Goal: Check status: Check status

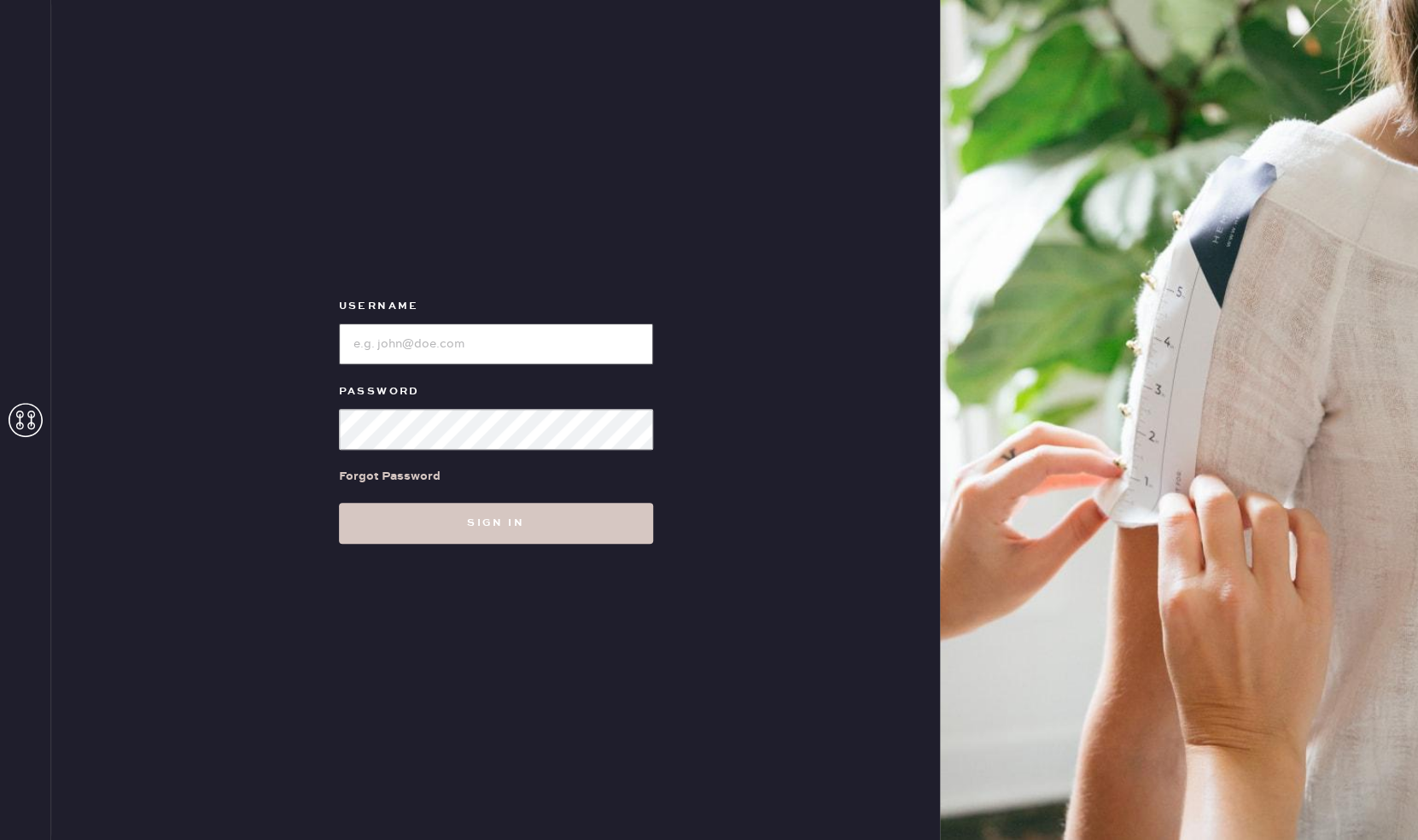
click at [401, 342] on input "loginName" at bounding box center [495, 343] width 314 height 41
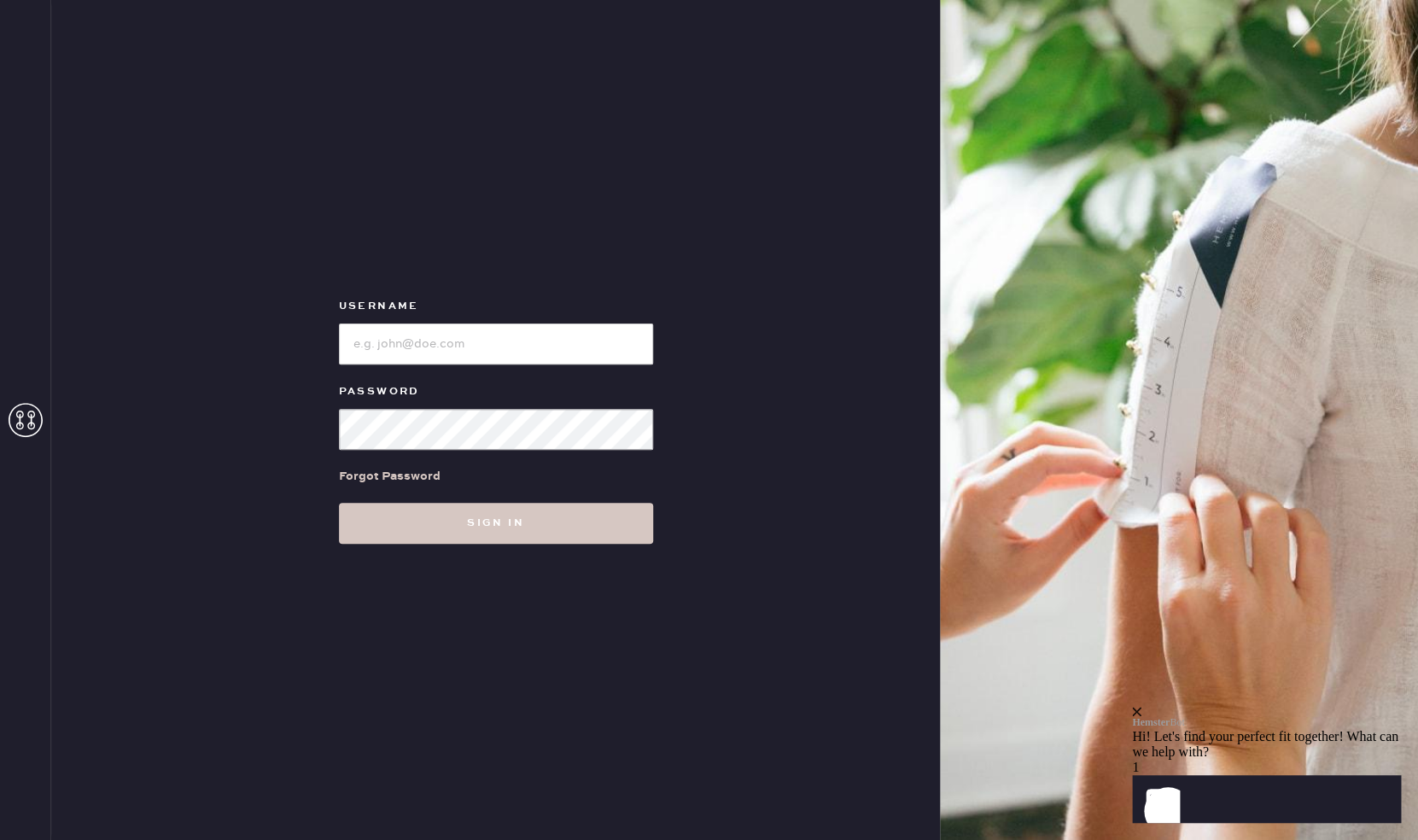
click at [28, 423] on icon at bounding box center [26, 420] width 34 height 34
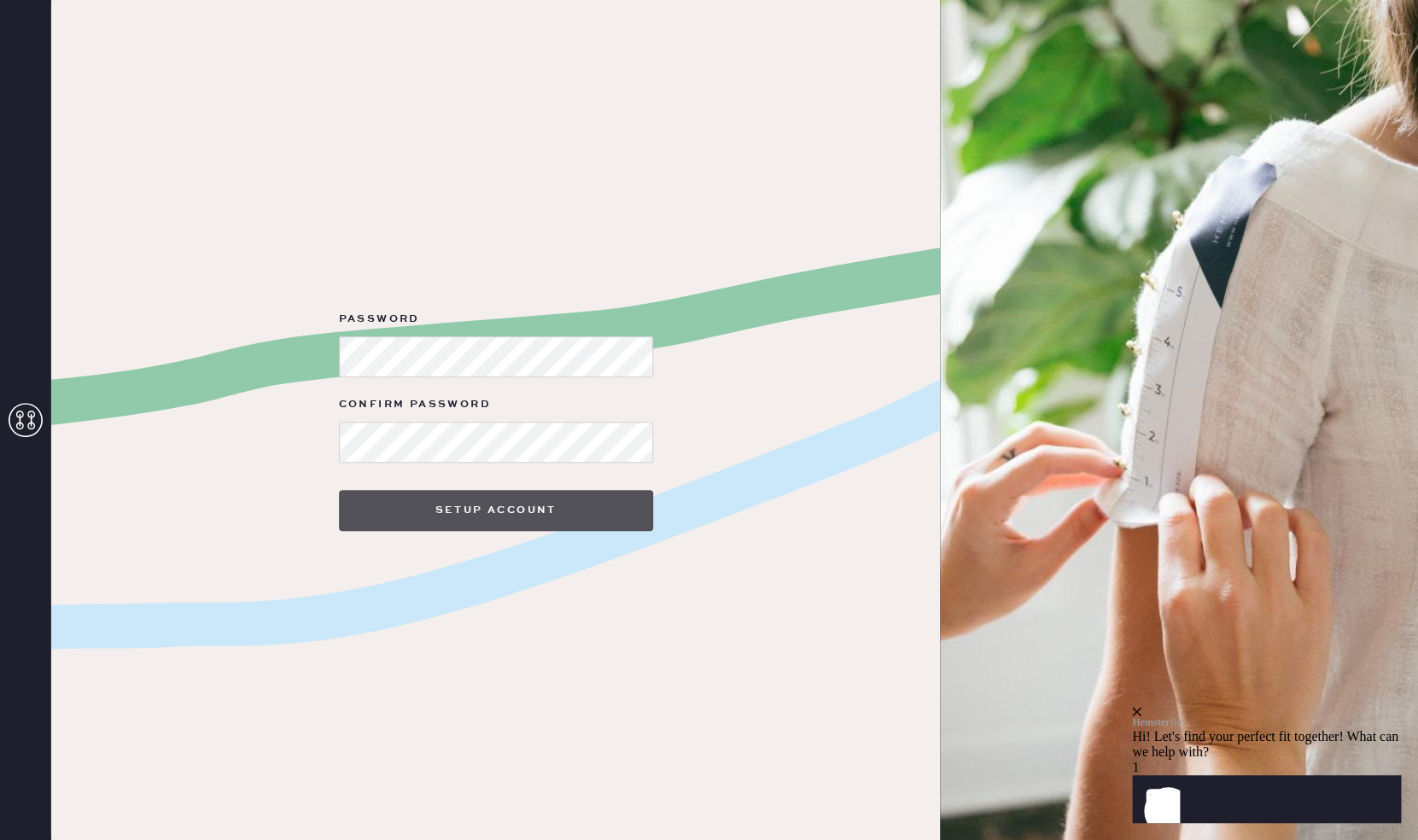
click at [506, 510] on button "Setup Account" at bounding box center [495, 510] width 314 height 41
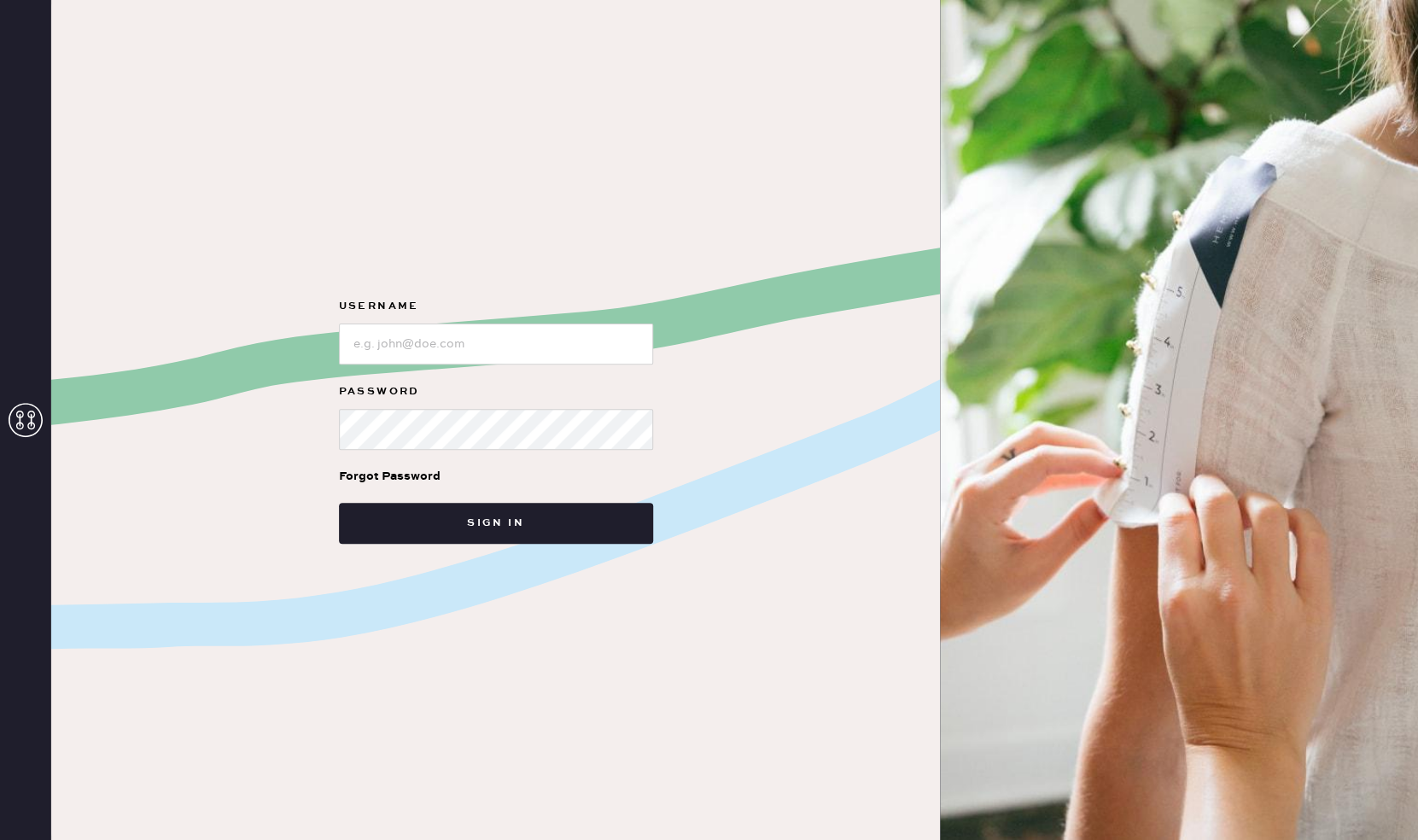
click at [421, 314] on label "Username" at bounding box center [495, 306] width 314 height 21
click at [412, 329] on input "loginName" at bounding box center [495, 343] width 314 height 41
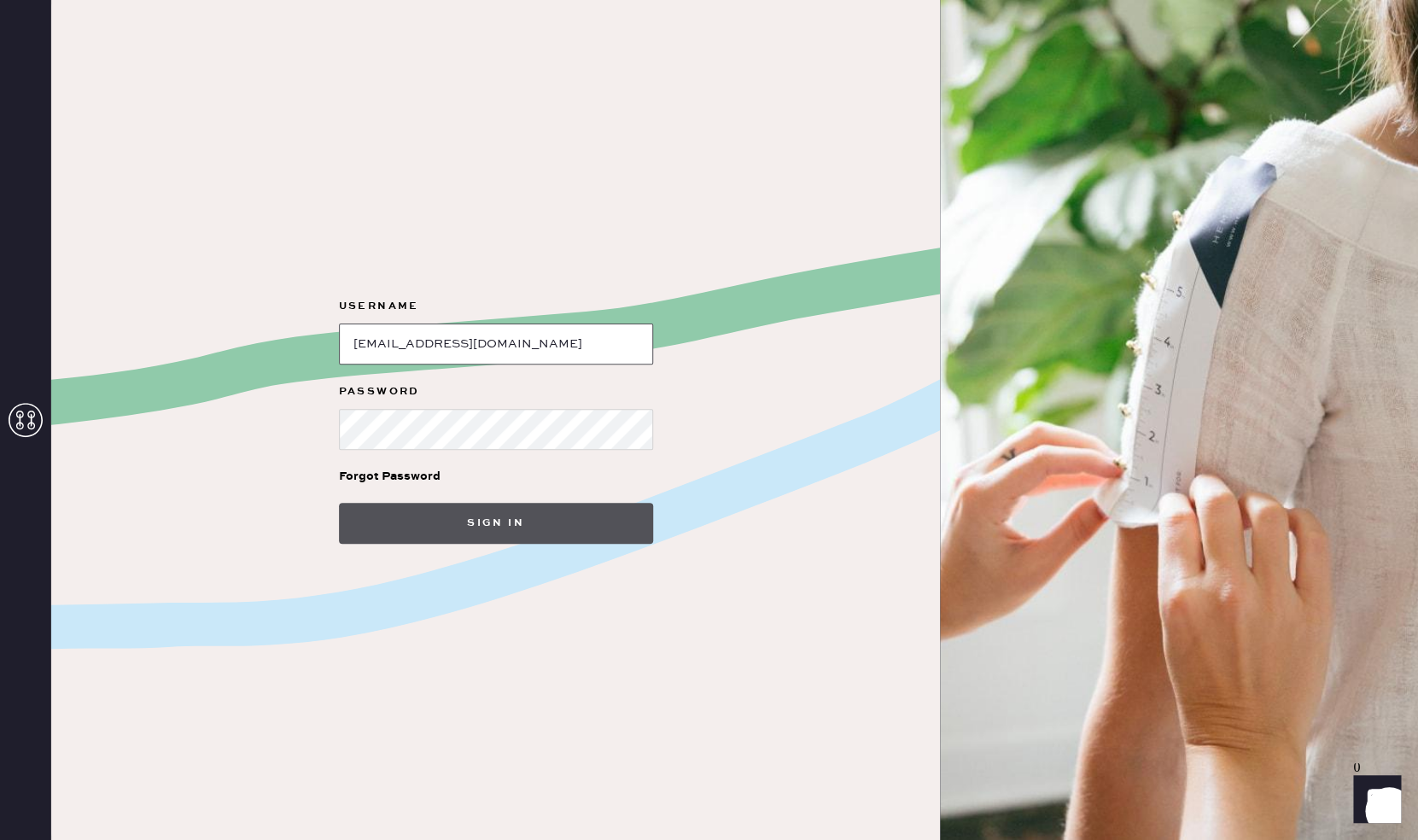
type input "[EMAIL_ADDRESS][DOMAIN_NAME]"
click at [530, 521] on button "Sign in" at bounding box center [495, 522] width 314 height 41
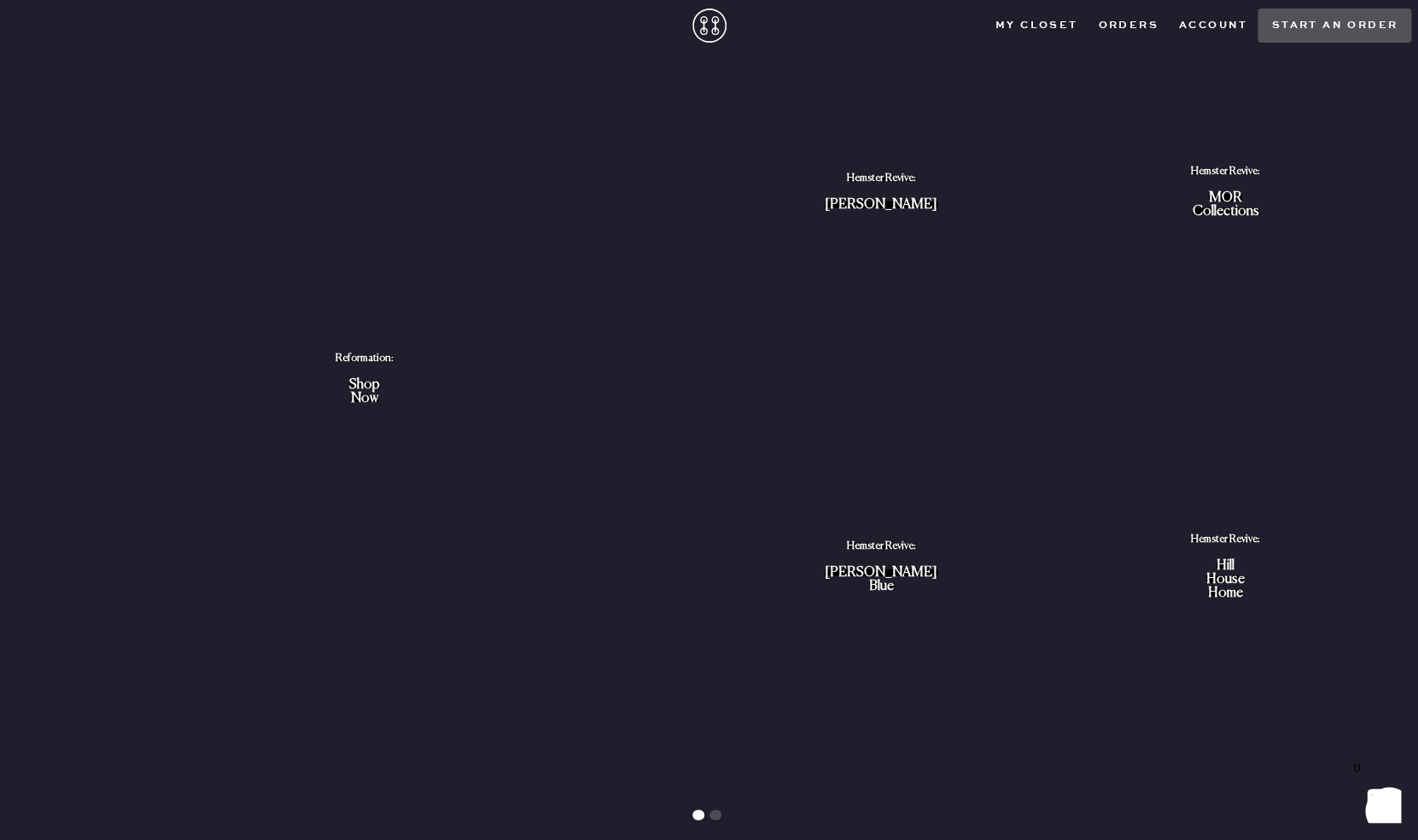
scroll to position [1540, 0]
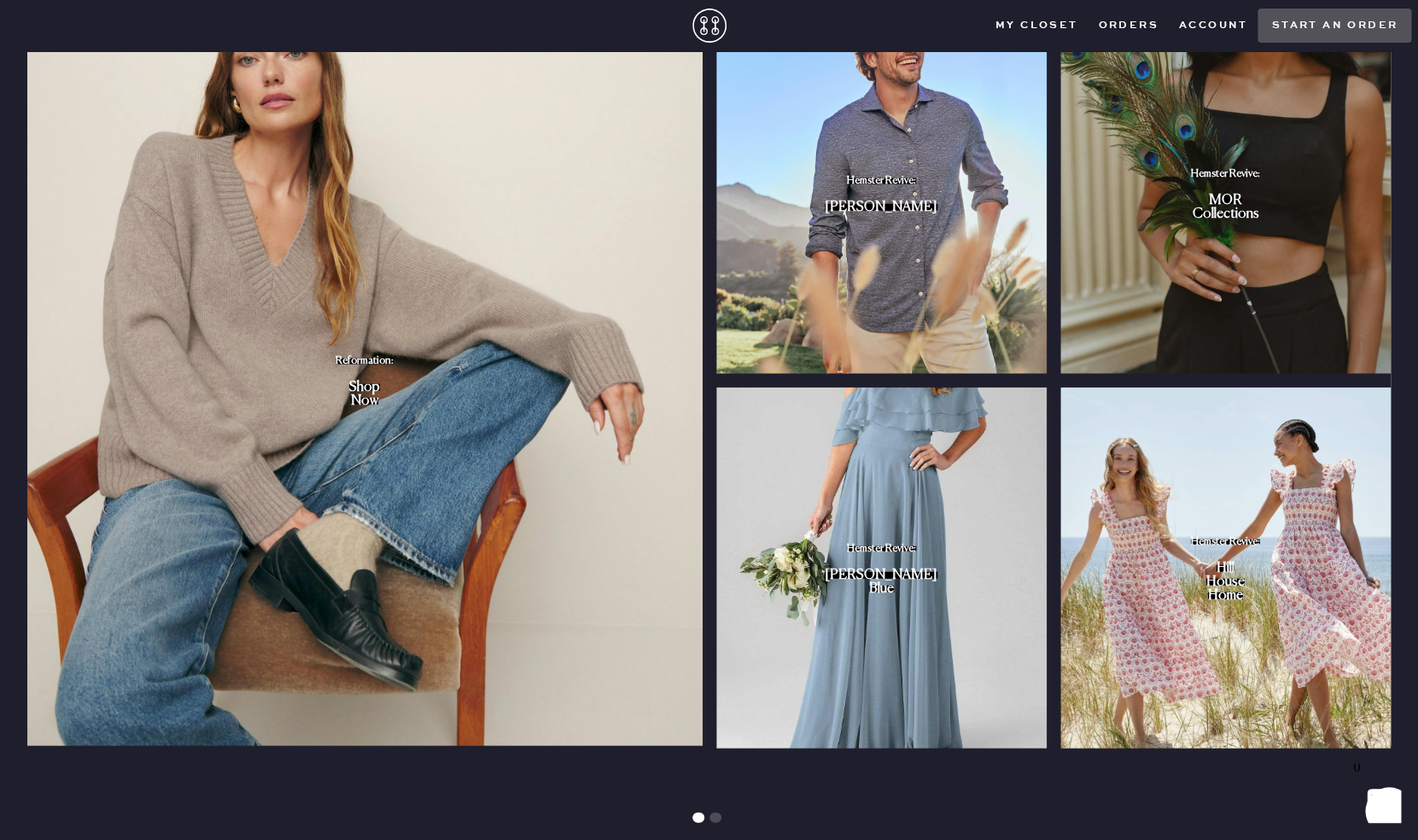
click at [407, 431] on img "slide" at bounding box center [365, 379] width 675 height 732
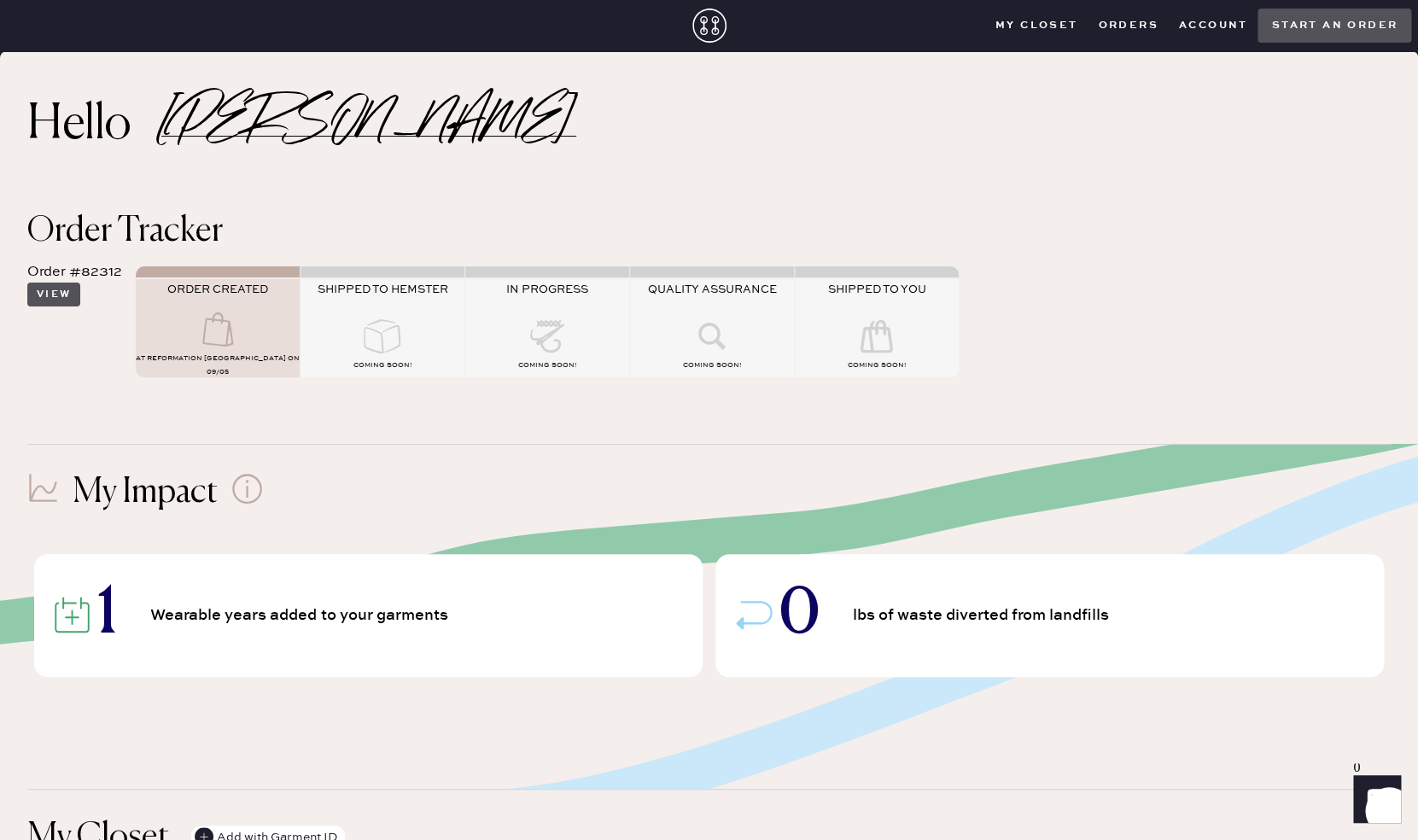
click at [69, 297] on button "View" at bounding box center [54, 294] width 53 height 24
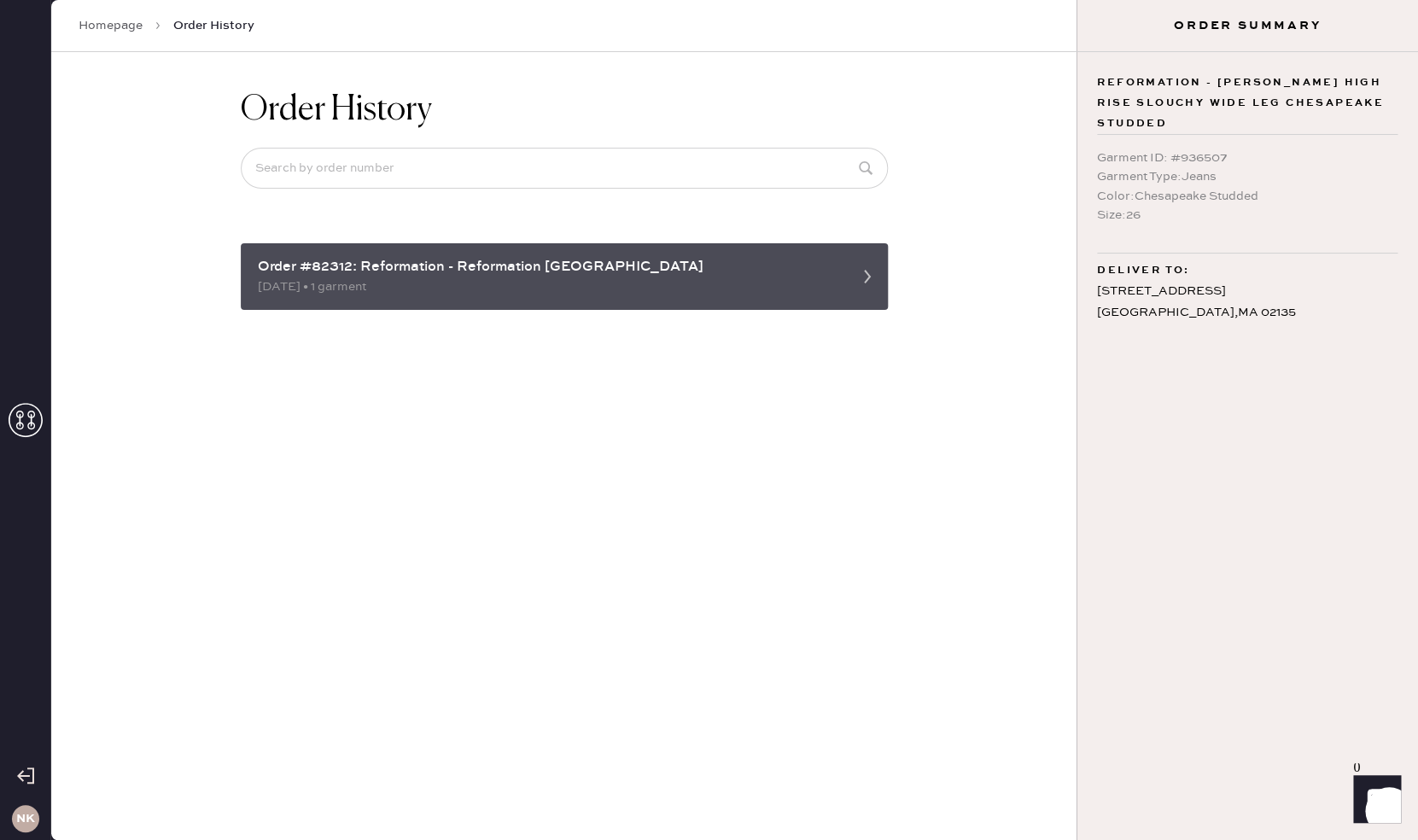
click at [475, 269] on div "Order #82312: Reformation - Reformation Chestnut Hill" at bounding box center [549, 267] width 582 height 21
click at [871, 282] on icon at bounding box center [868, 277] width 34 height 34
click at [467, 269] on div "Order #82312: Reformation - Reformation Chestnut Hill" at bounding box center [549, 267] width 582 height 21
